Goal: Task Accomplishment & Management: Manage account settings

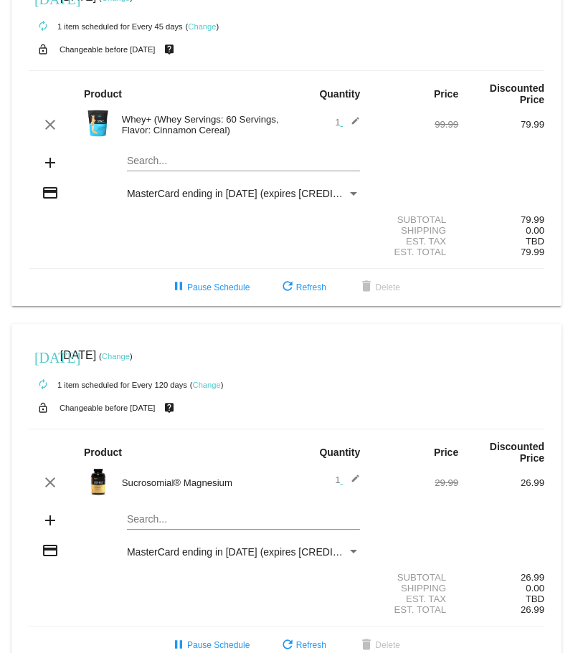
scroll to position [67, 0]
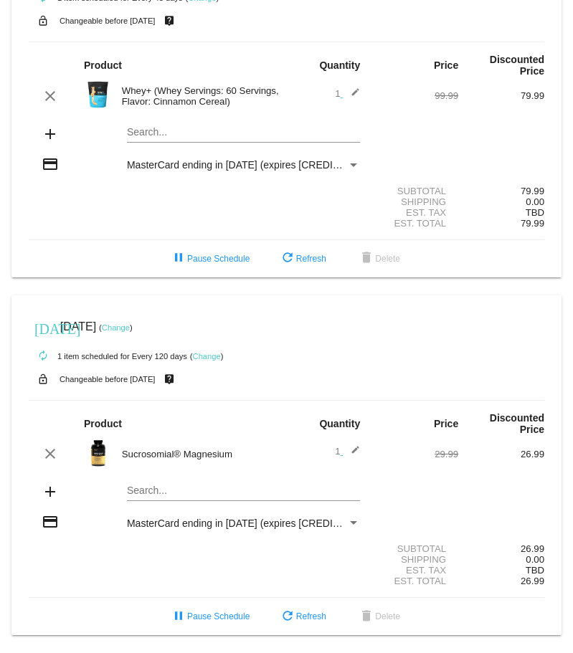
click at [130, 328] on link "Change" at bounding box center [116, 327] width 28 height 9
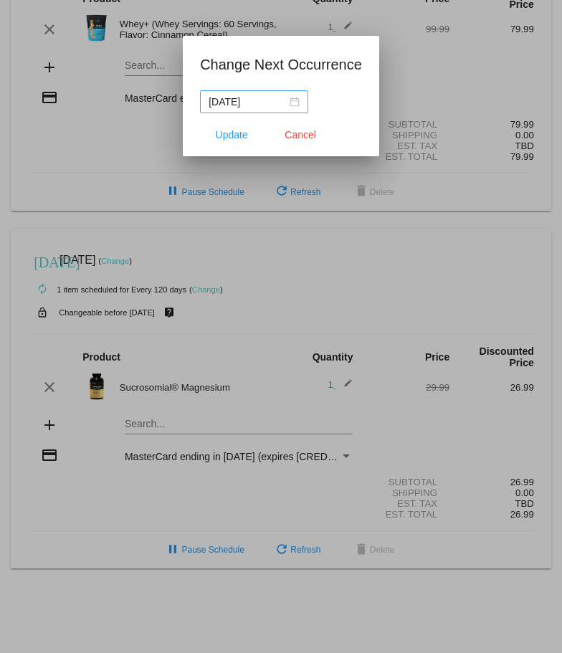
click at [292, 100] on div "[DATE]" at bounding box center [254, 102] width 91 height 16
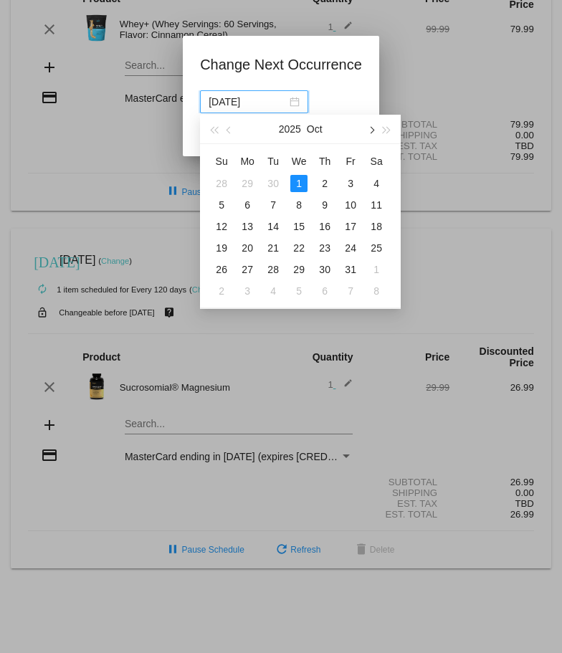
click at [374, 128] on button "button" at bounding box center [371, 129] width 16 height 29
click at [226, 132] on button "button" at bounding box center [230, 129] width 16 height 29
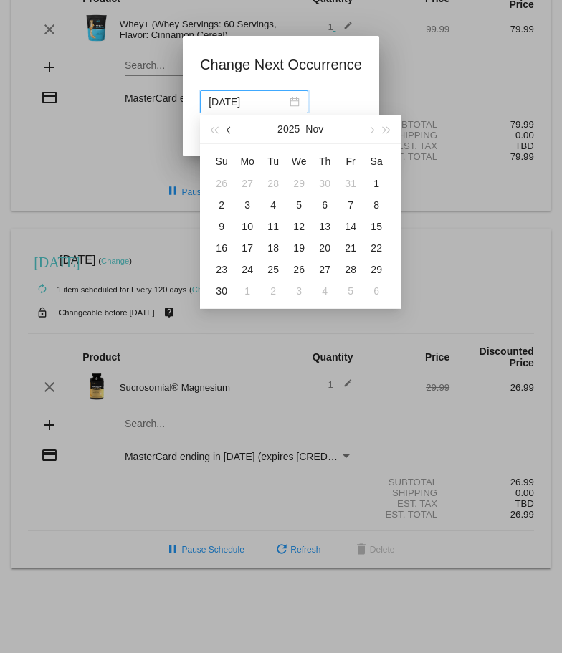
click at [226, 132] on button "button" at bounding box center [230, 129] width 16 height 29
click at [370, 128] on span "button" at bounding box center [371, 130] width 7 height 7
click at [375, 131] on button "button" at bounding box center [371, 129] width 16 height 29
click at [369, 128] on span "button" at bounding box center [371, 130] width 7 height 7
click at [372, 133] on button "button" at bounding box center [371, 129] width 16 height 29
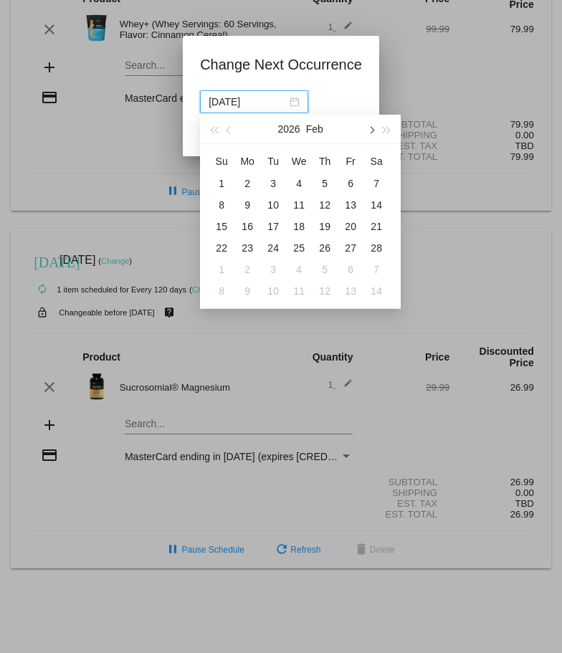
click at [370, 128] on span "button" at bounding box center [371, 130] width 7 height 7
click at [374, 132] on button "button" at bounding box center [371, 129] width 16 height 29
click at [300, 186] on div "1" at bounding box center [298, 183] width 17 height 17
type input "[DATE]"
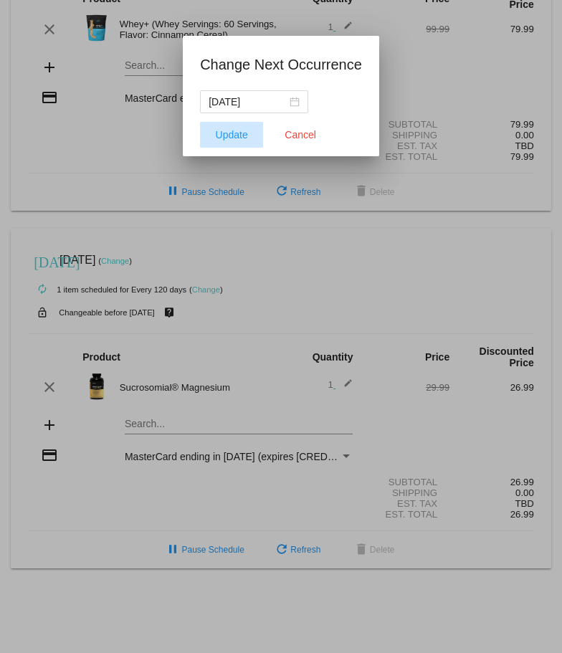
click at [236, 136] on span "Update" at bounding box center [232, 134] width 32 height 11
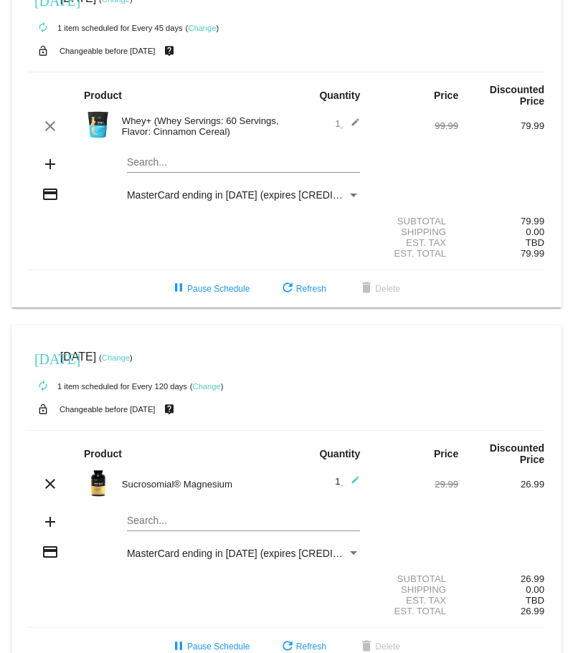
scroll to position [0, 0]
